Goal: Task Accomplishment & Management: Complete application form

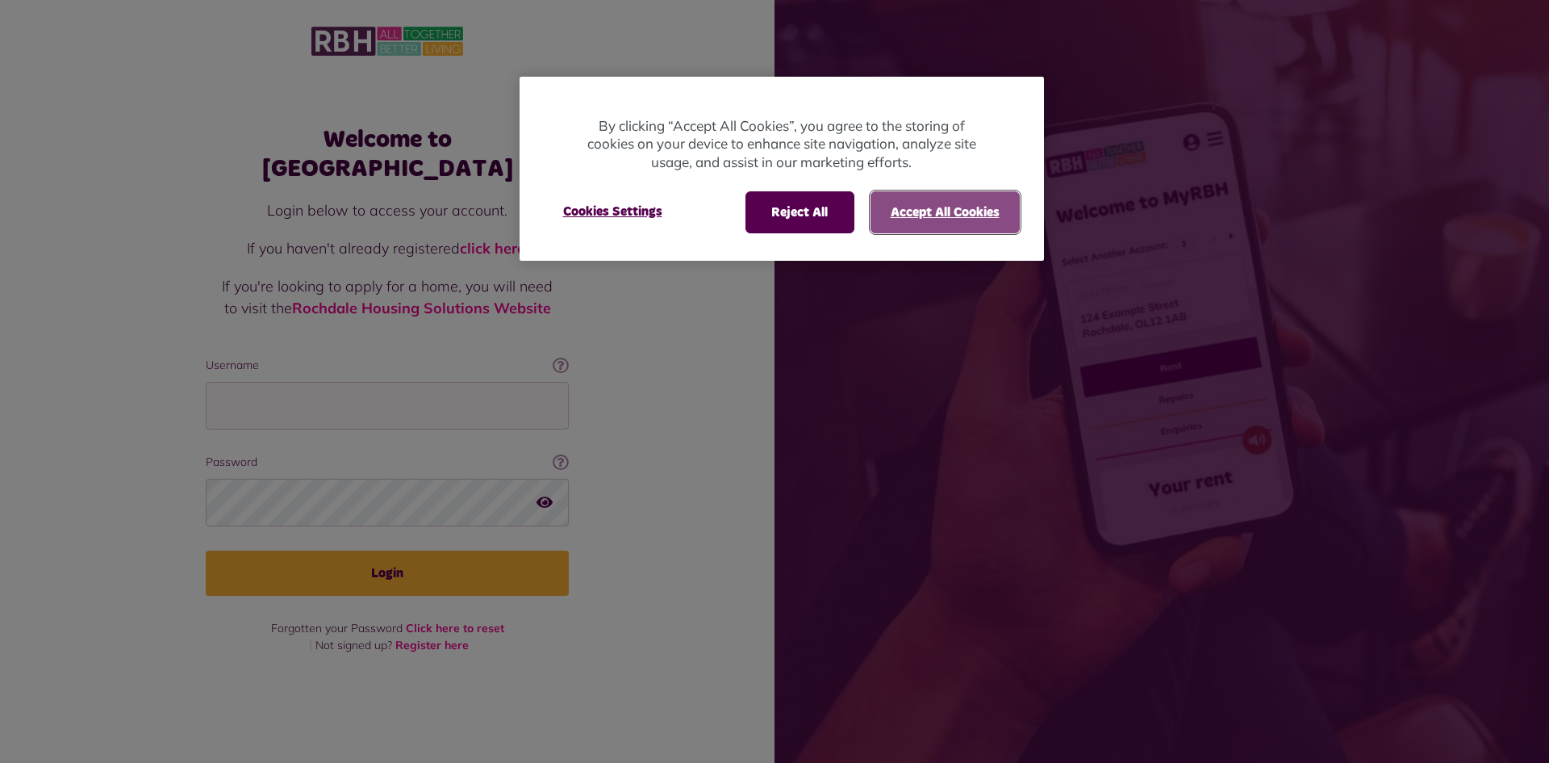
click at [1012, 202] on button "Accept All Cookies" at bounding box center [945, 212] width 149 height 42
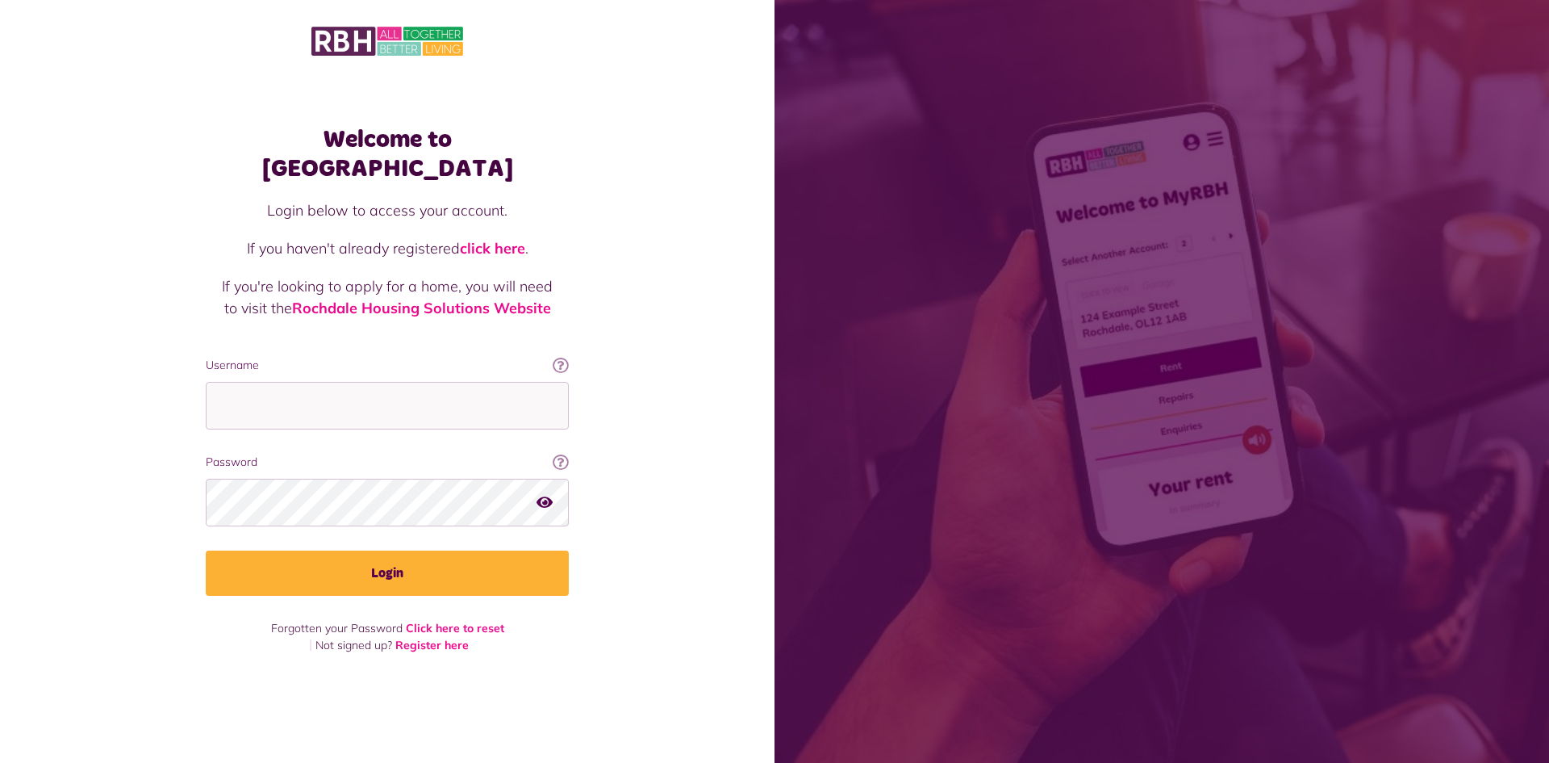
click at [340, 46] on img at bounding box center [387, 41] width 152 height 34
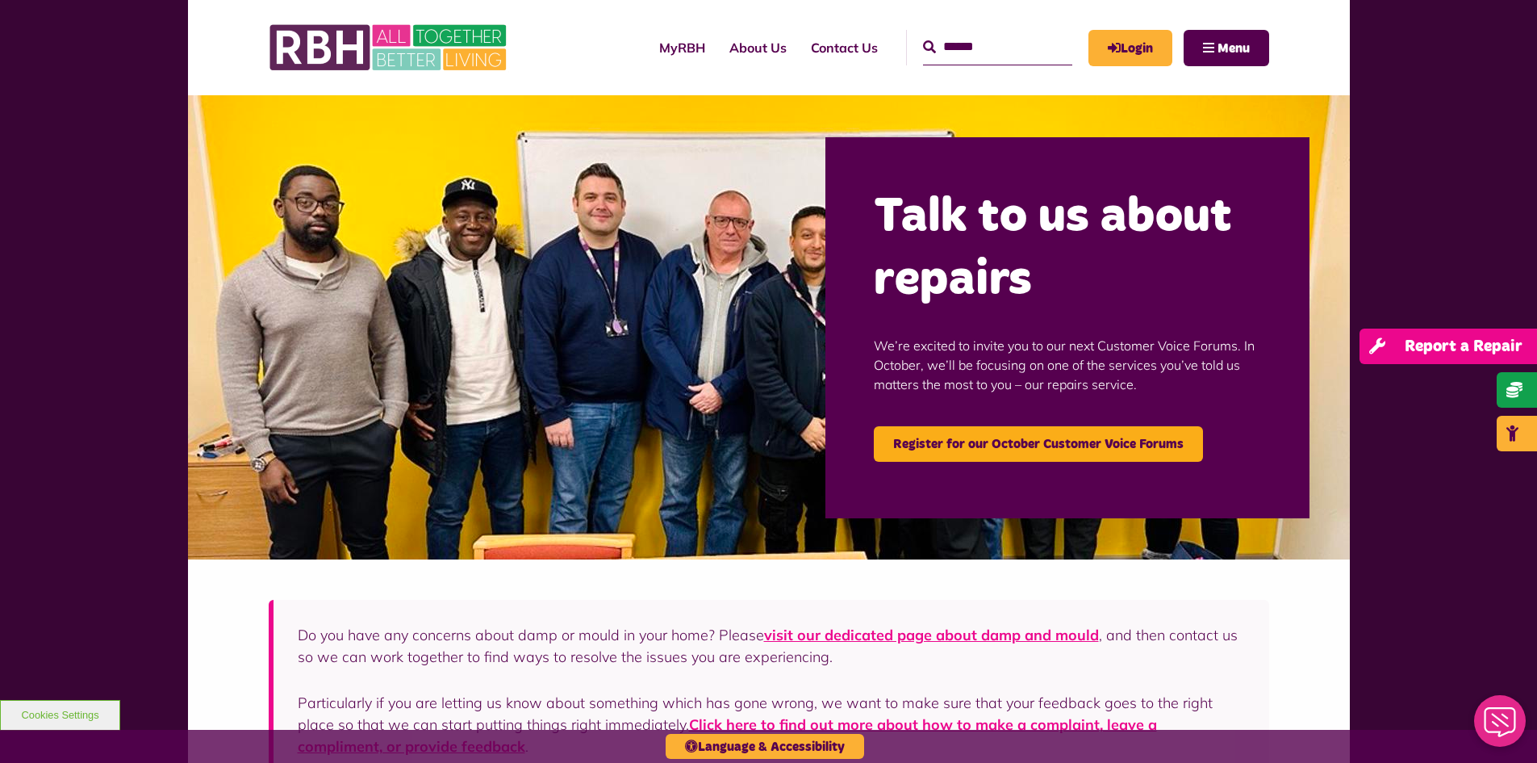
click at [1508, 350] on span "Report a Repair" at bounding box center [1464, 346] width 118 height 16
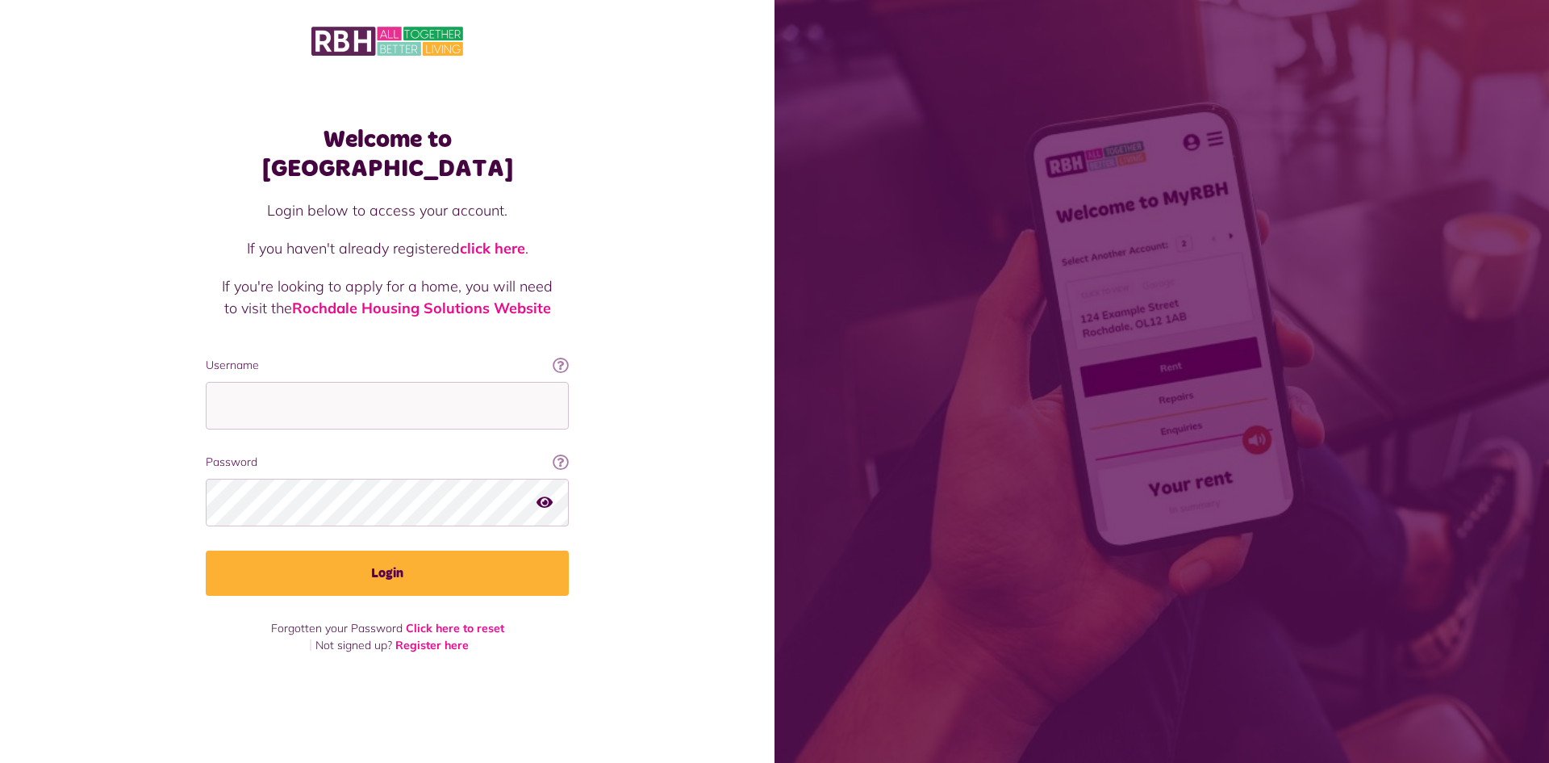
drag, startPoint x: 388, startPoint y: 190, endPoint x: 388, endPoint y: 199, distance: 8.9
click at [388, 199] on p "Login below to access your account." at bounding box center [387, 210] width 331 height 22
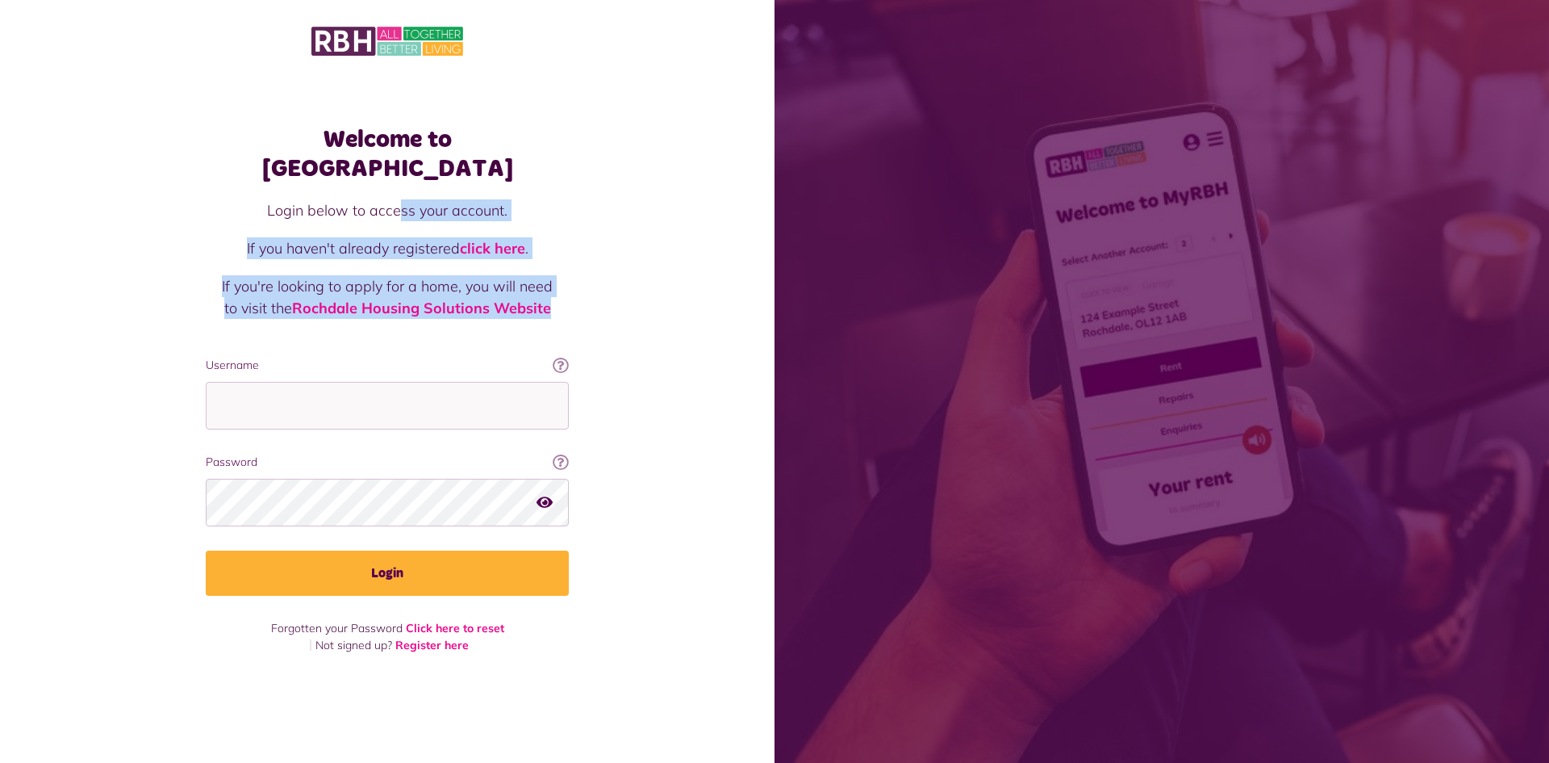
drag, startPoint x: 398, startPoint y: 203, endPoint x: 574, endPoint y: 295, distance: 198.5
click at [574, 295] on div "Welcome to MyRBH Login below to access your account. If you haven't already reg…" at bounding box center [387, 381] width 395 height 544
click at [615, 263] on div "Welcome to MyRBH Login below to access your account. If you haven't already reg…" at bounding box center [387, 353] width 775 height 706
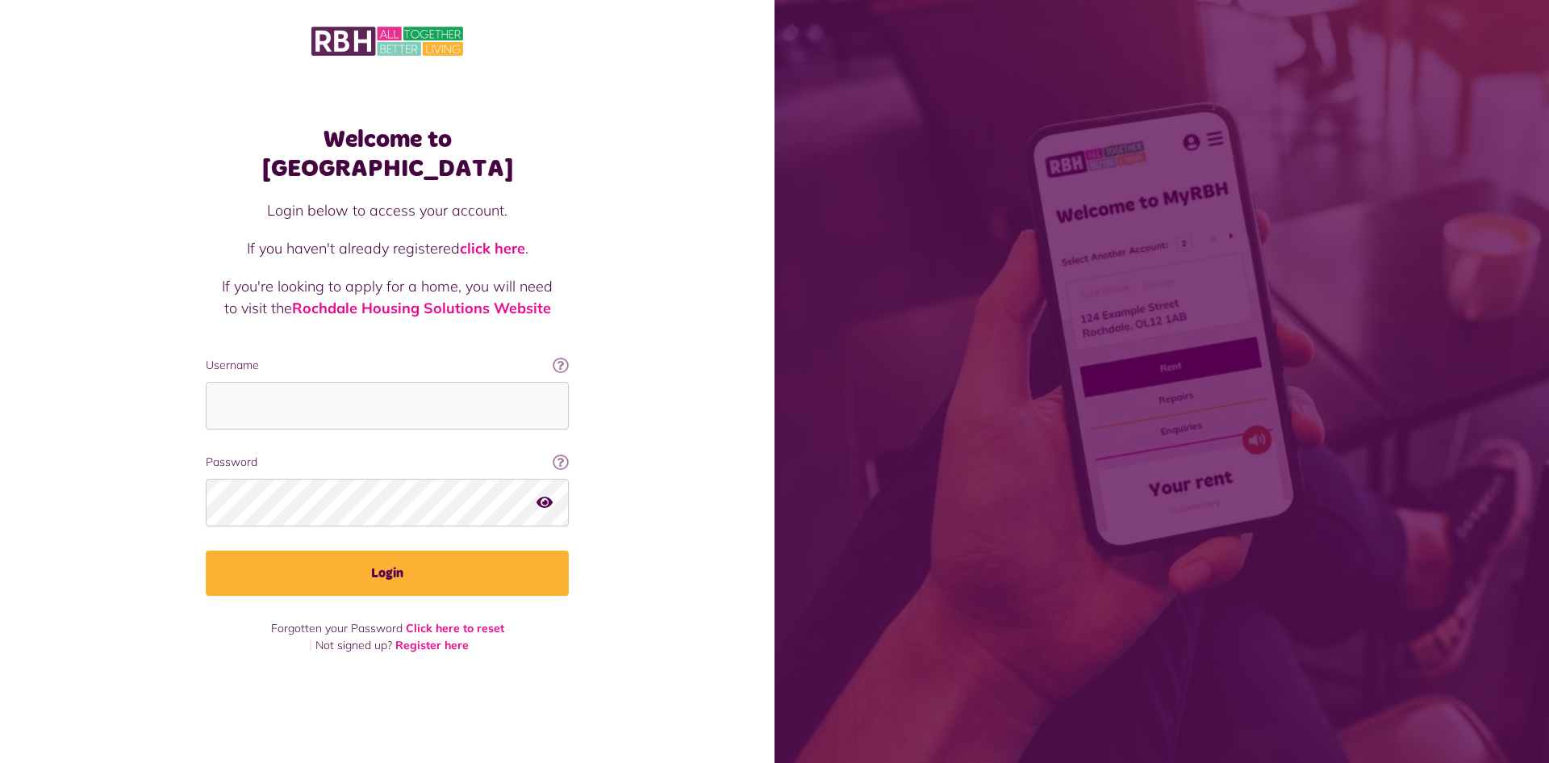
click at [341, 44] on img at bounding box center [387, 41] width 152 height 34
drag, startPoint x: 0, startPoint y: 0, endPoint x: 366, endPoint y: 38, distance: 367.5
click at [366, 38] on img at bounding box center [387, 41] width 152 height 34
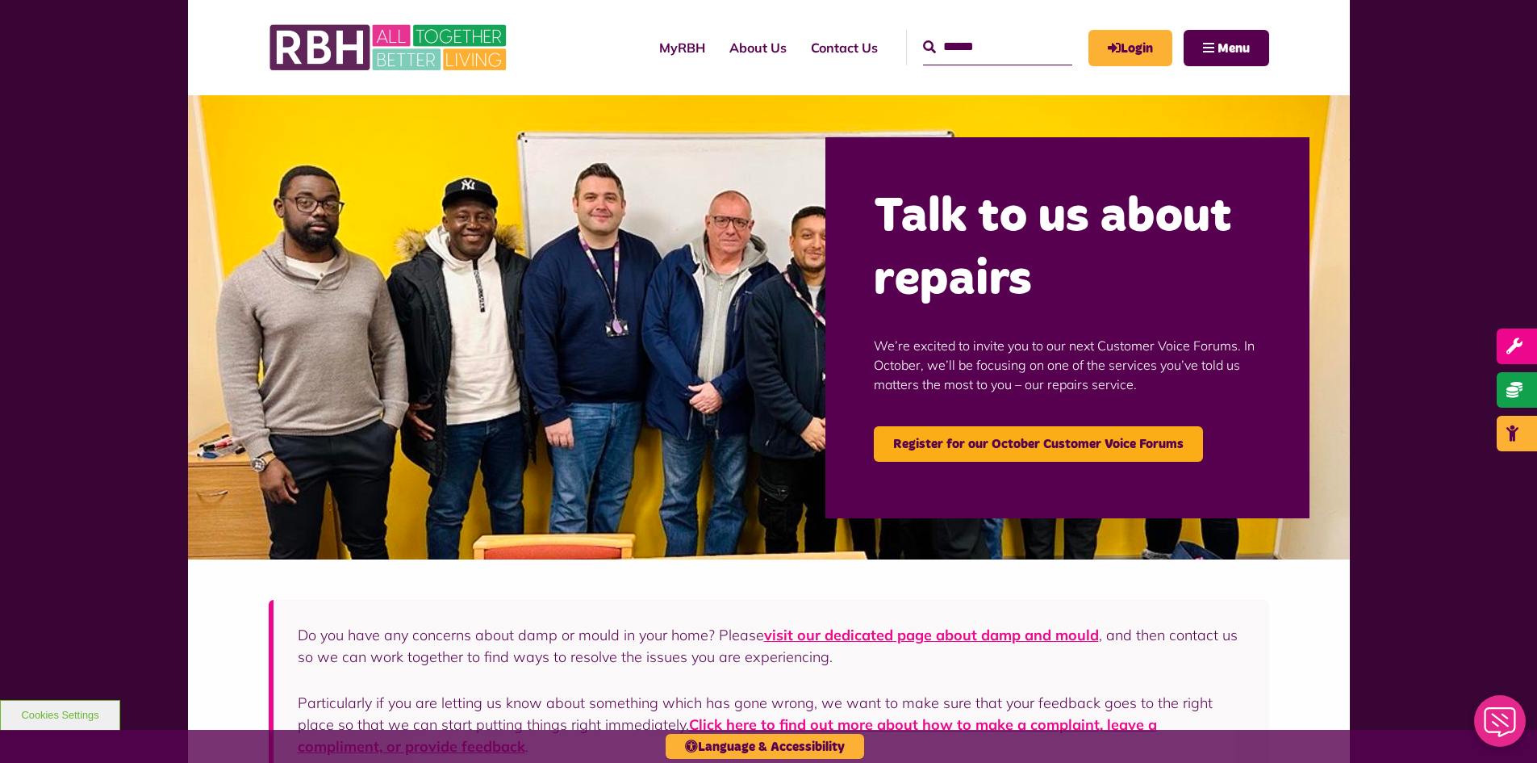
click at [937, 142] on div "Talk to us about repairs We’re excited to invite you to our next Customer Voice…" at bounding box center [1067, 327] width 484 height 381
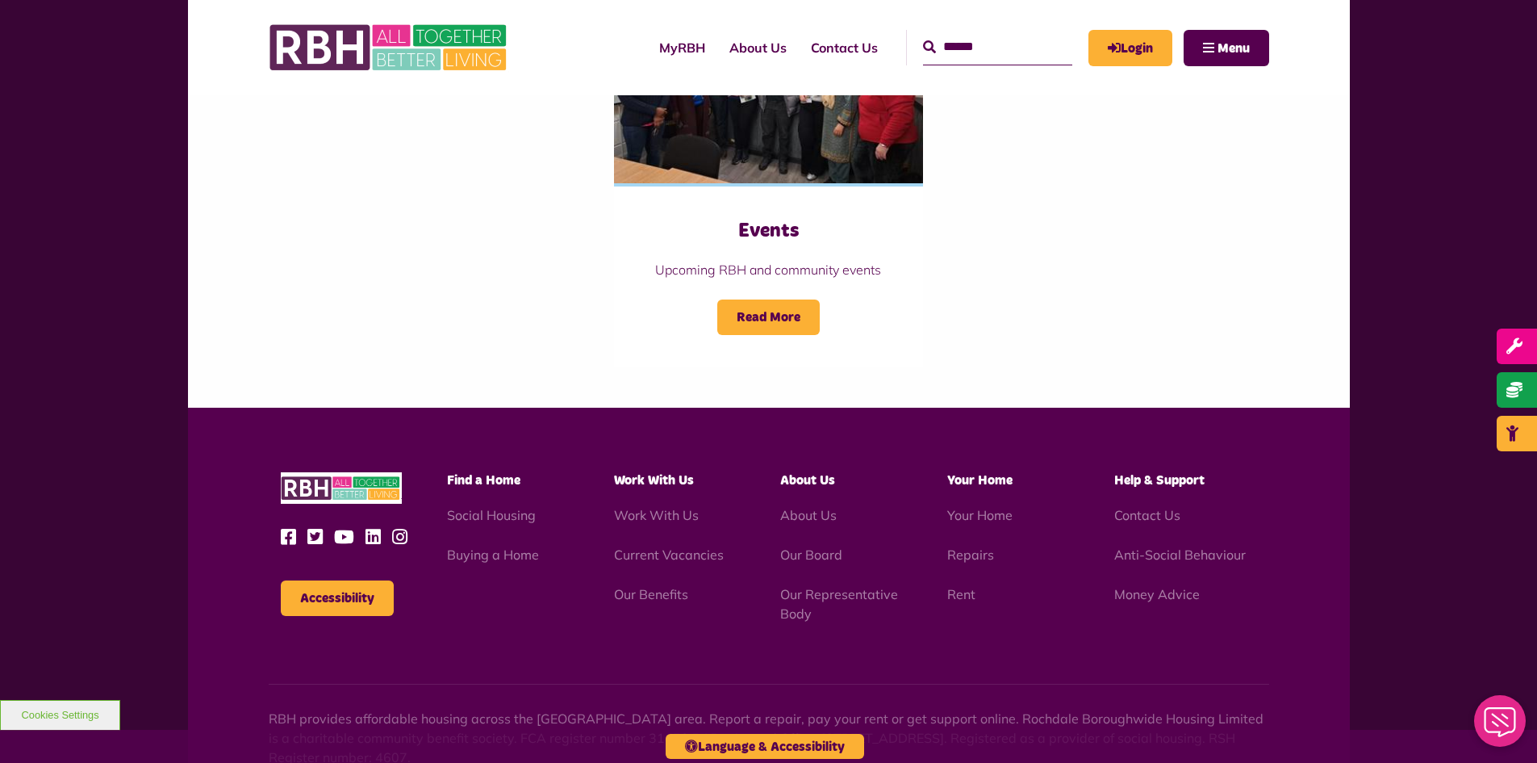
scroll to position [1795, 0]
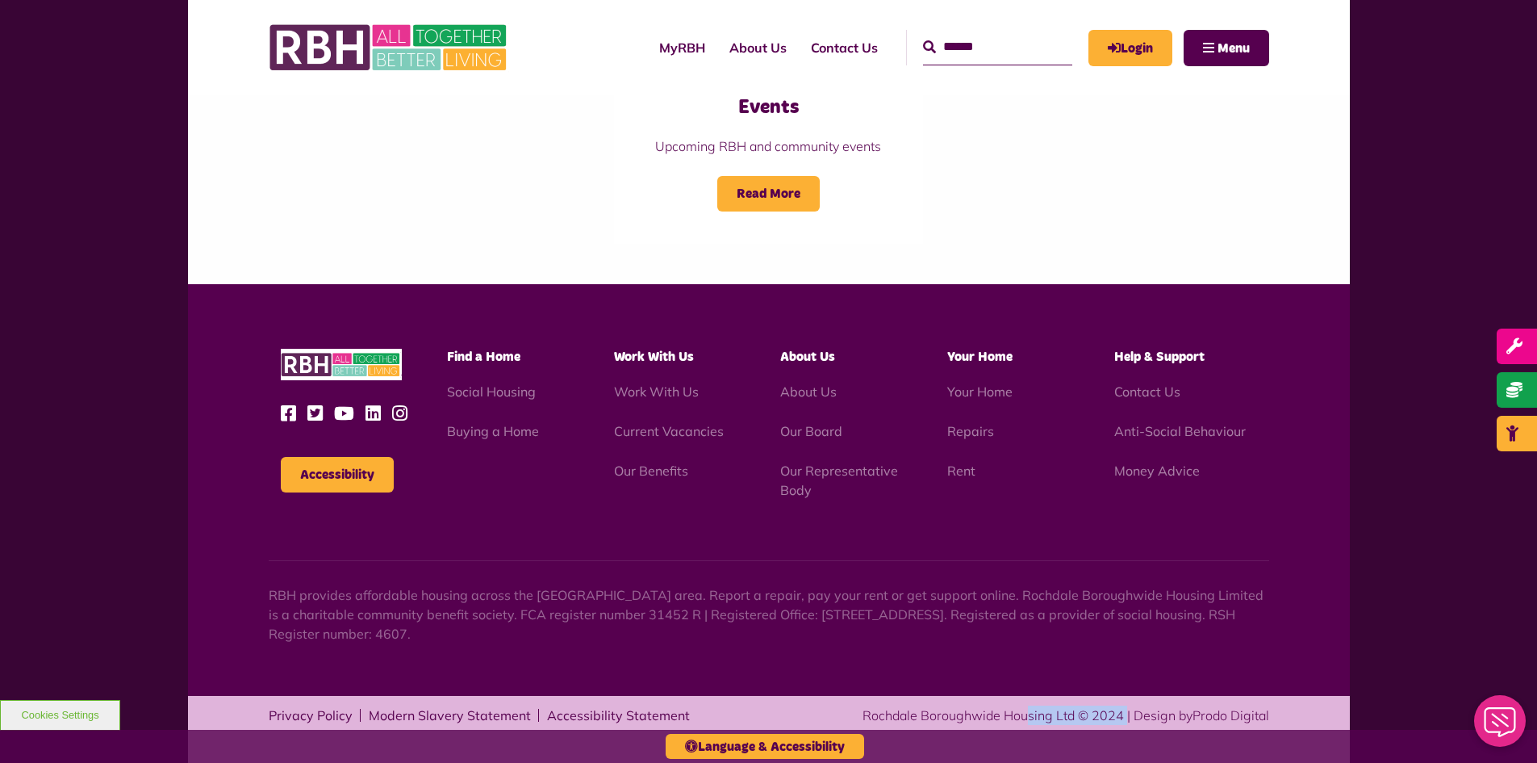
drag, startPoint x: 900, startPoint y: 713, endPoint x: 987, endPoint y: 715, distance: 86.4
click at [987, 715] on div "Rochdale Boroughwide Housing Ltd © 2024 | Design by Prodo Digital" at bounding box center [1066, 714] width 407 height 19
click at [1068, 712] on div "Rochdale Boroughwide Housing Ltd © 2024 | Design by Prodo Digital" at bounding box center [1066, 714] width 407 height 19
drag, startPoint x: 1072, startPoint y: 712, endPoint x: 863, endPoint y: 704, distance: 209.9
click at [863, 704] on div "Privacy Policy Modern Slavery Statement Accessibility Statement Rochdale Boroug…" at bounding box center [769, 729] width 1162 height 67
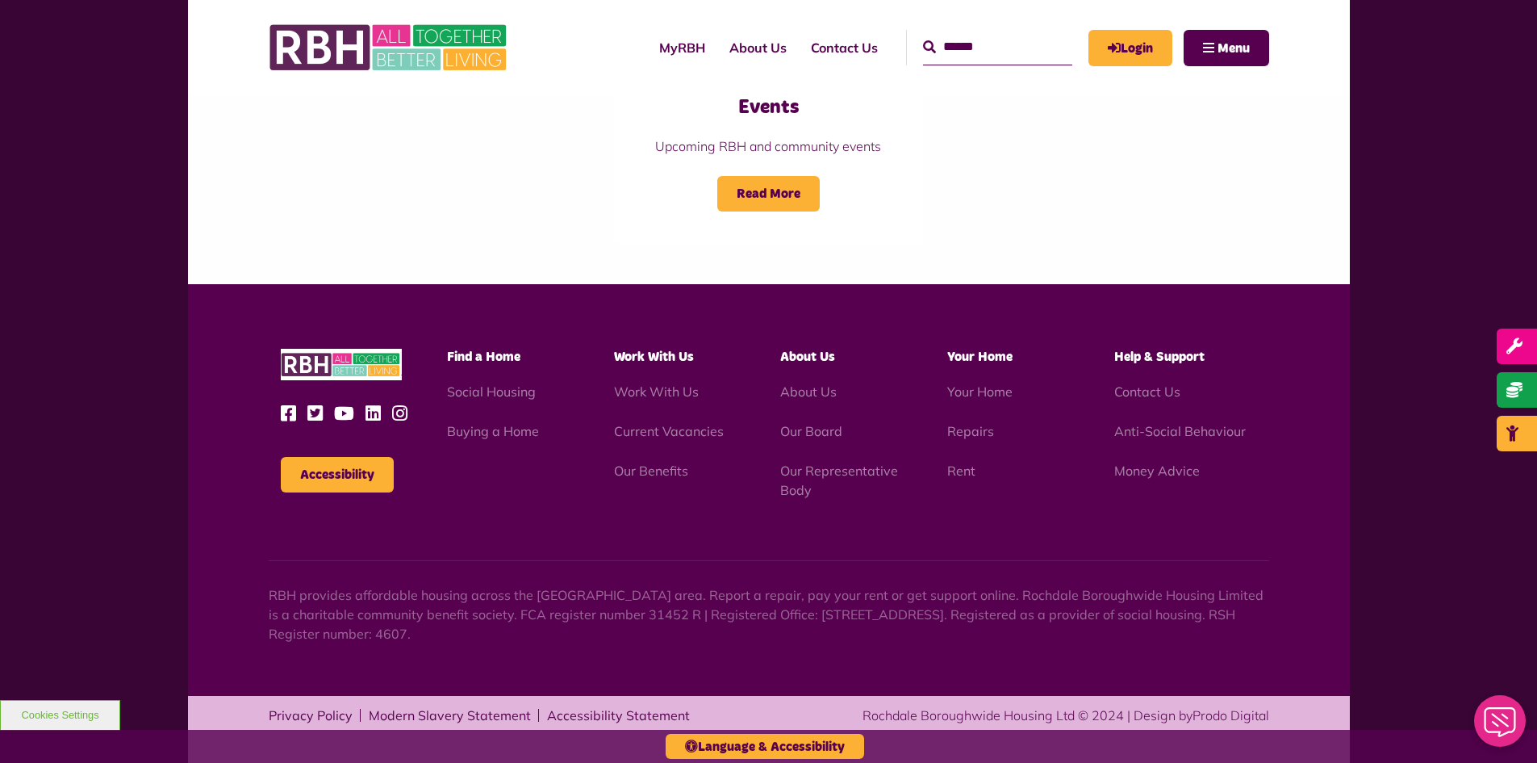
copy div "Rochdale Boroughwide Housing Ltd"
drag, startPoint x: 508, startPoint y: 186, endPoint x: 499, endPoint y: 187, distance: 8.9
